Goal: Task Accomplishment & Management: Manage account settings

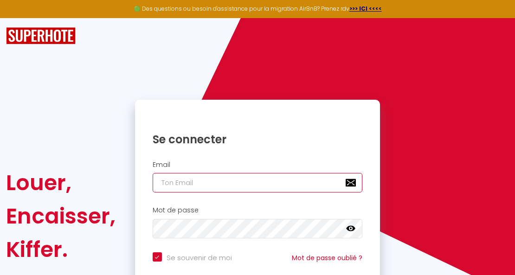
click at [180, 185] on input "email" at bounding box center [258, 182] width 210 height 19
type input "d"
checkbox input "true"
type input "do"
checkbox input "true"
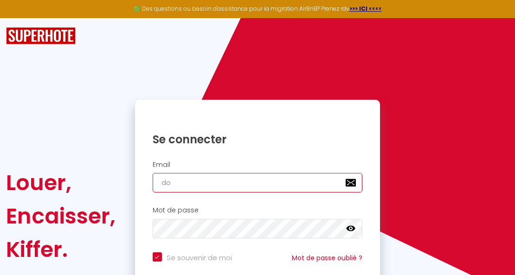
type input "dou"
checkbox input "true"
type input "douc"
checkbox input "true"
type input "douce"
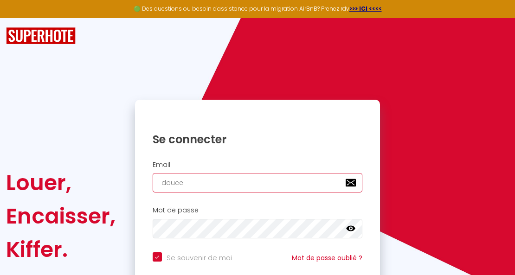
checkbox input "true"
type input "douceh"
checkbox input "true"
type input "douceha"
checkbox input "true"
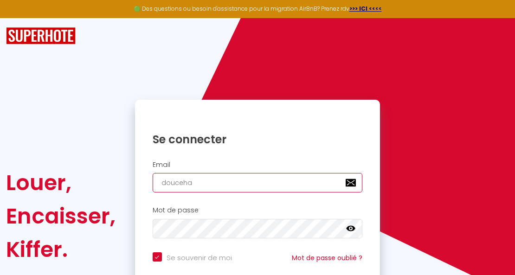
type input "doucehar"
checkbox input "true"
type input "douceharm"
checkbox input "true"
type input "douceharmo"
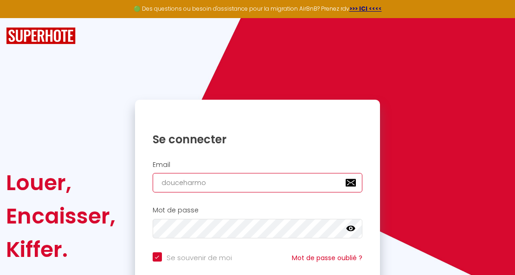
checkbox input "true"
type input "douceharmon"
checkbox input "true"
type input "douceharmoni"
checkbox input "true"
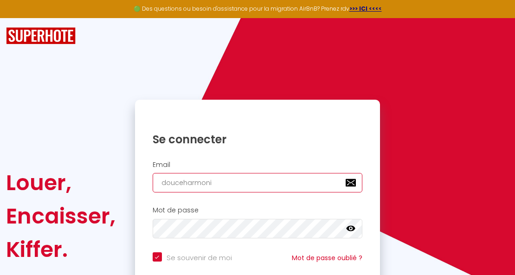
type input "douceharmonie"
checkbox input "true"
type input "douceharmonie4"
checkbox input "true"
type input "douceharmonie45"
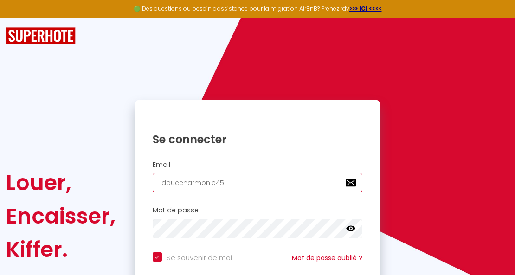
checkbox input "true"
type input "douceharmonie45@"
checkbox input "true"
type input "douceharmonie45@g"
checkbox input "true"
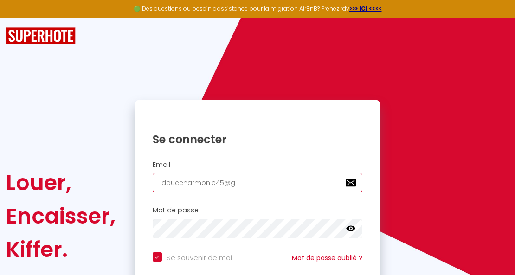
type input "douceharmonie45@gm"
checkbox input "true"
type input "douceharmonie45@gma"
checkbox input "true"
type input "douceharmonie45@gmai"
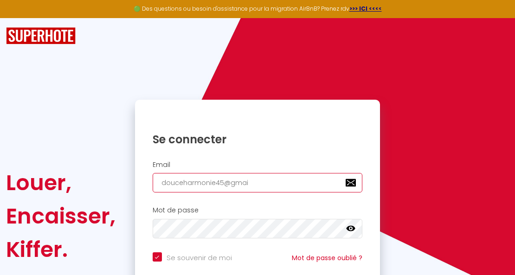
checkbox input "true"
type input "[EMAIL_ADDRESS]"
checkbox input "true"
type input "[EMAIL_ADDRESS]."
checkbox input "true"
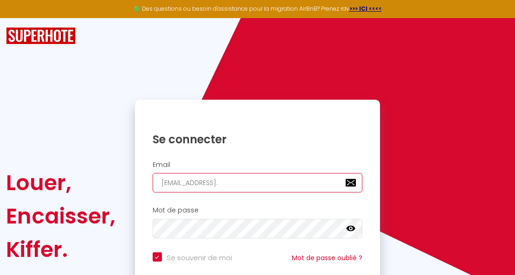
type input "douceharmonie45@gmail.c"
checkbox input "true"
type input "[EMAIL_ADDRESS][DOMAIN_NAME]"
checkbox input "true"
type input "[EMAIL_ADDRESS][DOMAIN_NAME]"
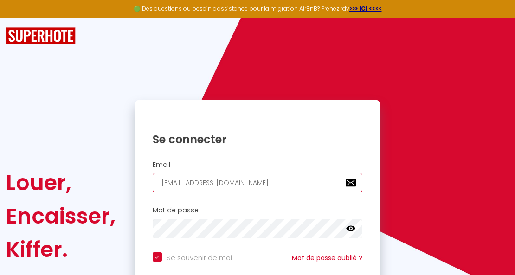
checkbox input "true"
type input "[EMAIL_ADDRESS][DOMAIN_NAME]"
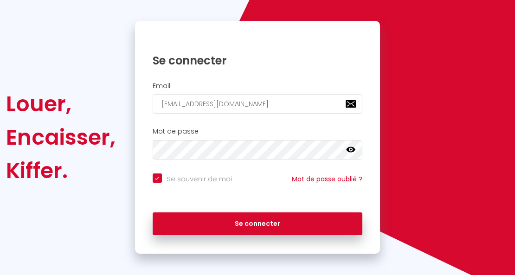
scroll to position [84, 0]
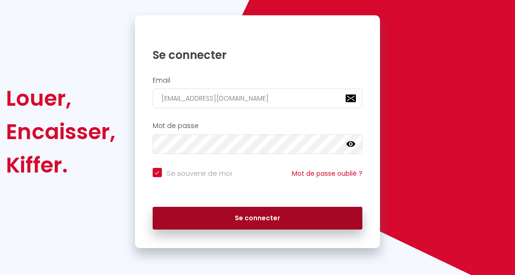
click at [264, 216] on button "Se connecter" at bounding box center [258, 218] width 210 height 23
checkbox input "true"
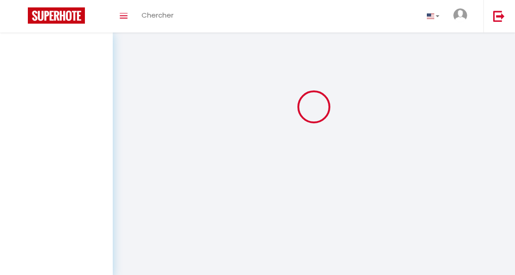
scroll to position [0, 0]
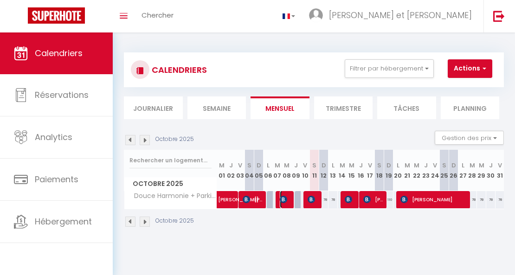
click at [286, 198] on img at bounding box center [283, 199] width 7 height 7
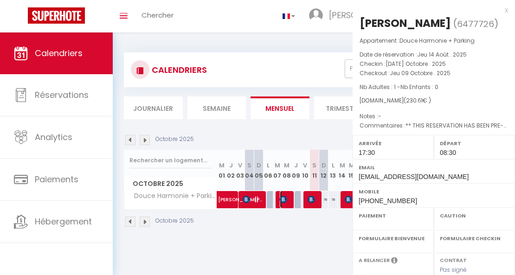
select select "OK"
select select "1"
select select "0"
select select "1"
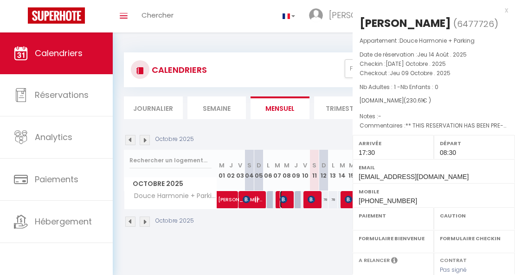
select select
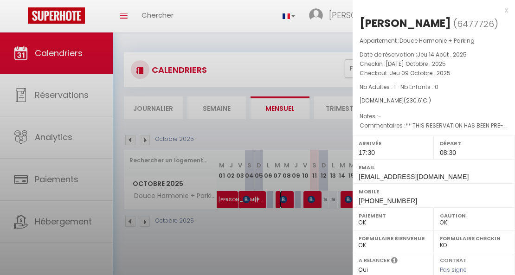
select select "29415"
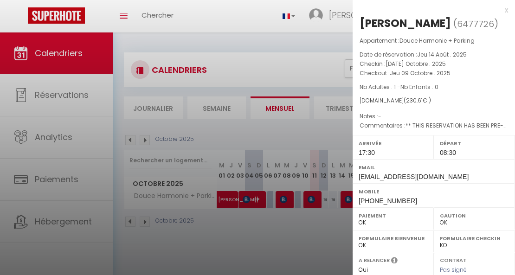
click at [501, 7] on div "x" at bounding box center [429, 10] width 155 height 11
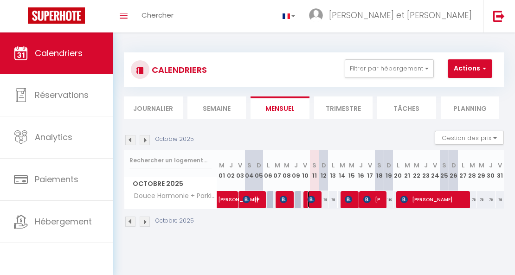
click at [309, 198] on img at bounding box center [310, 199] width 7 height 7
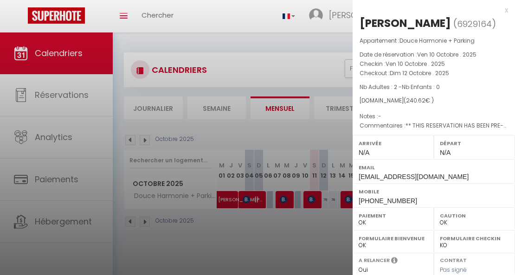
click at [501, 11] on div "x" at bounding box center [429, 10] width 155 height 11
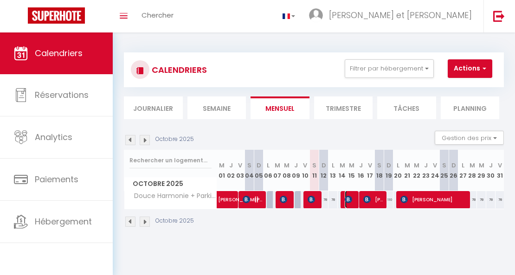
click at [349, 199] on img at bounding box center [348, 199] width 7 height 7
select select "1"
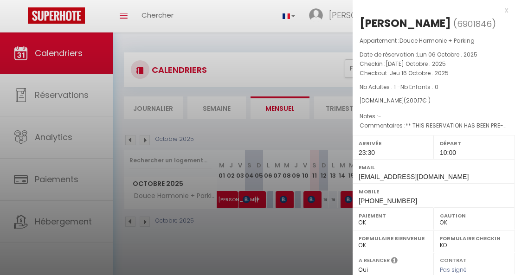
click at [502, 10] on div "x" at bounding box center [429, 10] width 155 height 11
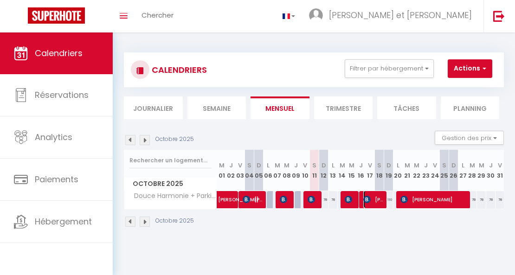
click at [379, 200] on span "[PERSON_NAME]" at bounding box center [374, 200] width 22 height 18
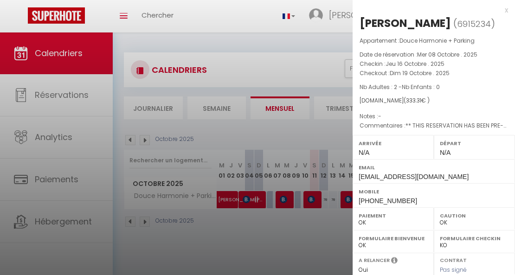
click at [501, 9] on div "x" at bounding box center [429, 10] width 155 height 11
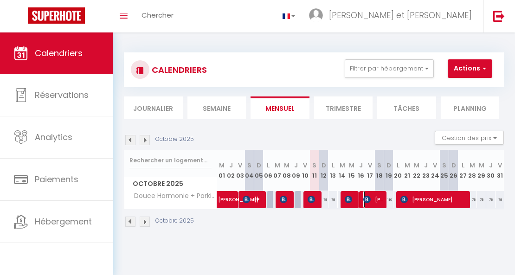
click at [377, 200] on span "[PERSON_NAME]" at bounding box center [374, 200] width 22 height 18
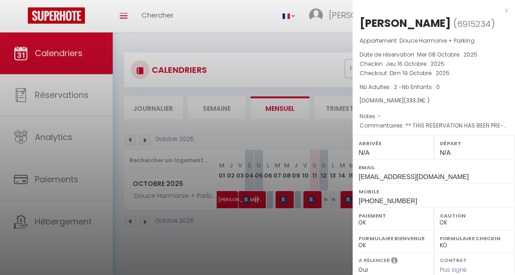
click at [501, 8] on div "x" at bounding box center [429, 10] width 155 height 11
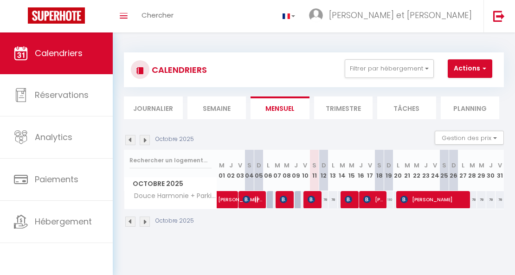
click at [145, 139] on img at bounding box center [145, 140] width 10 height 10
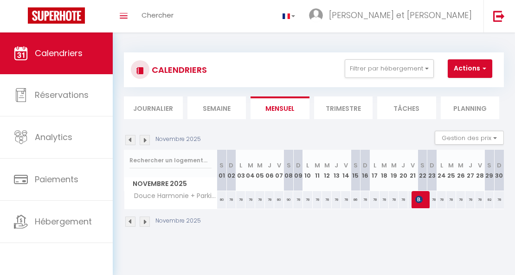
click at [128, 139] on img at bounding box center [130, 140] width 10 height 10
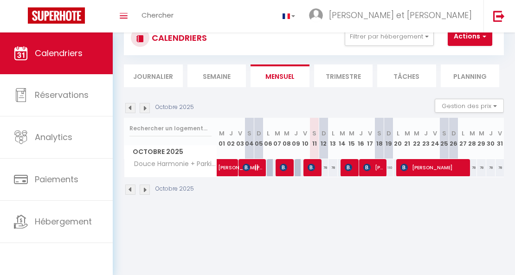
scroll to position [32, 0]
